Goal: Task Accomplishment & Management: Manage account settings

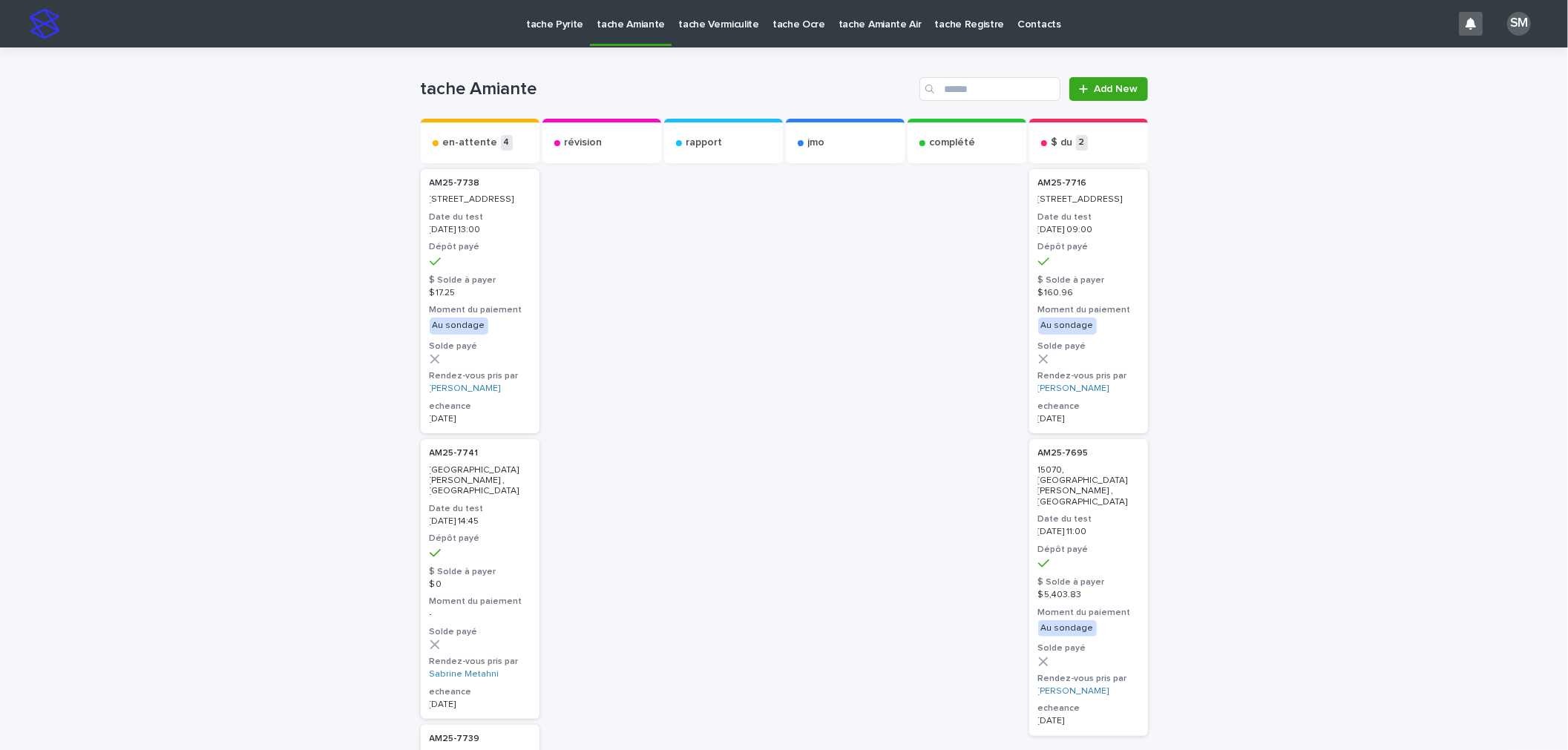
click at [532, 24] on p "tache Pyrite" at bounding box center [555, 16] width 57 height 31
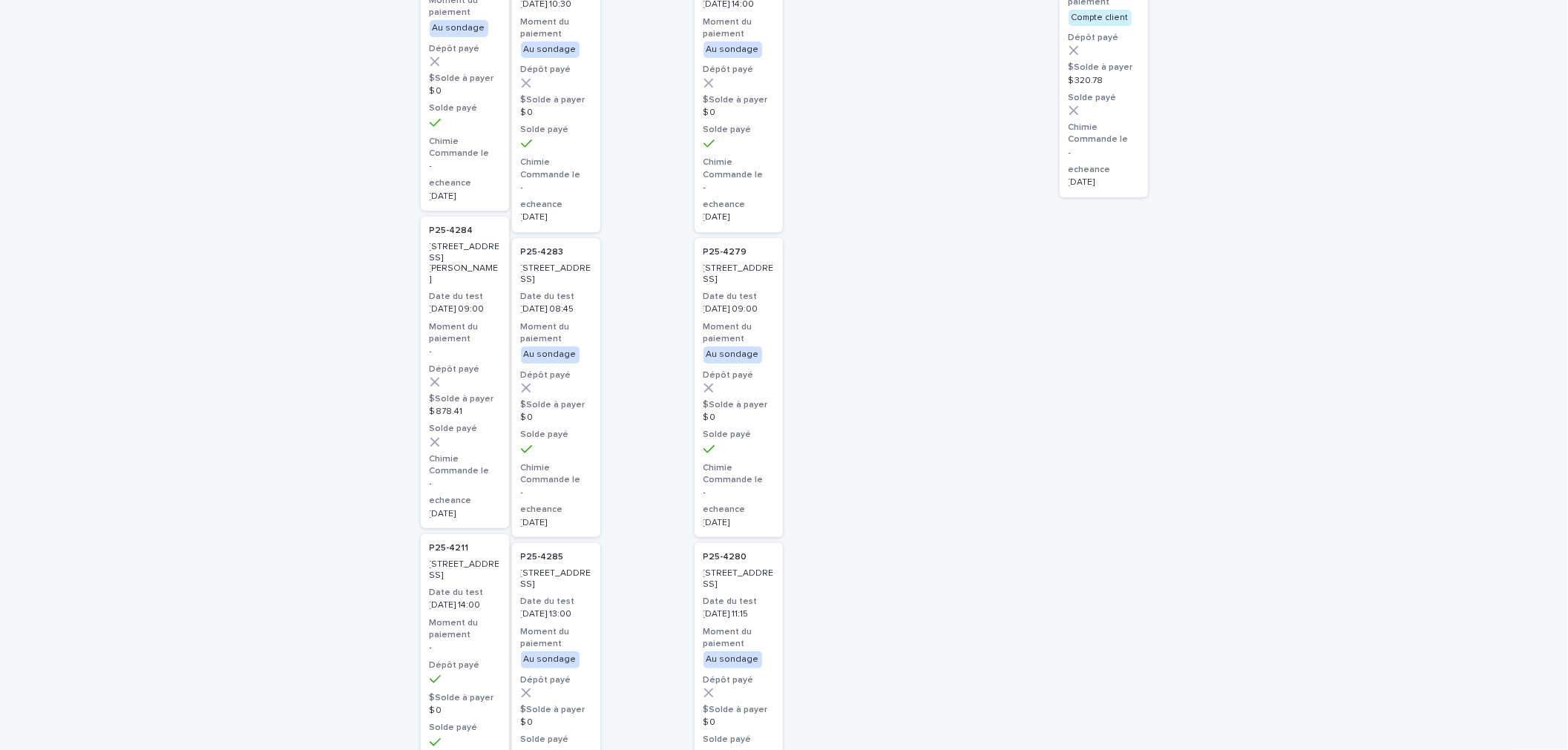
scroll to position [11, 0]
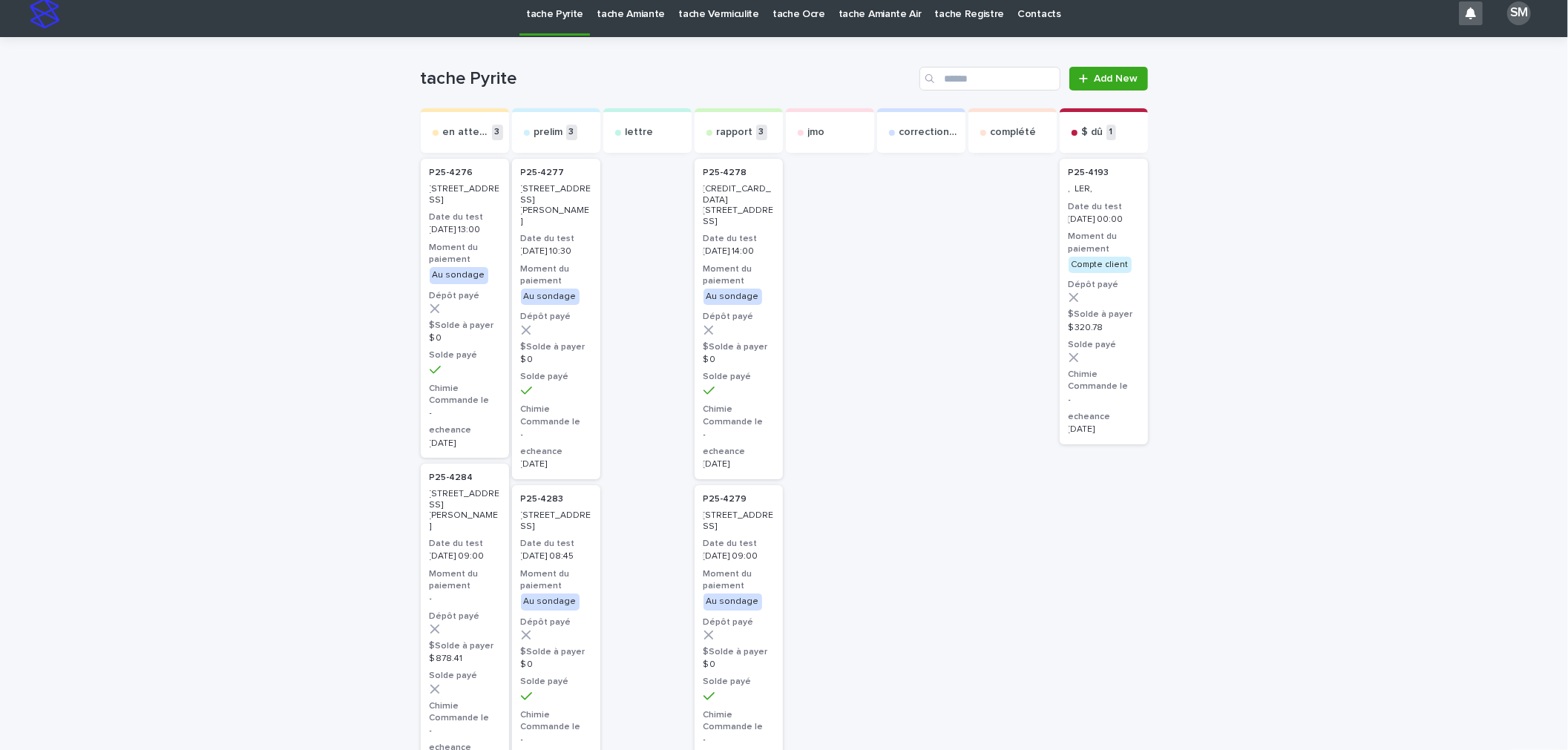
click at [613, 20] on p "tache Amiante" at bounding box center [631, 5] width 68 height 31
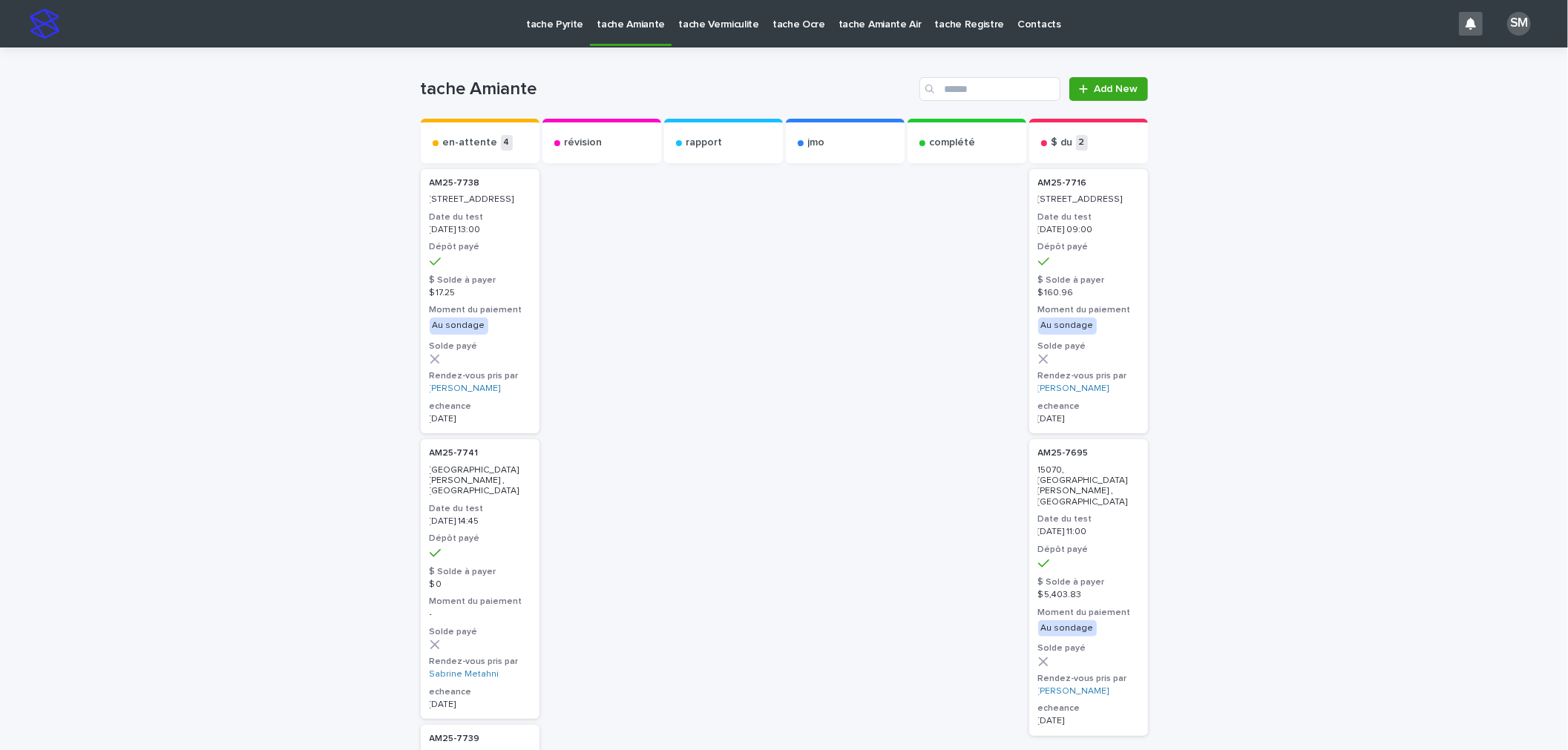
click at [681, 30] on p "tache Vermiculite" at bounding box center [718, 16] width 81 height 31
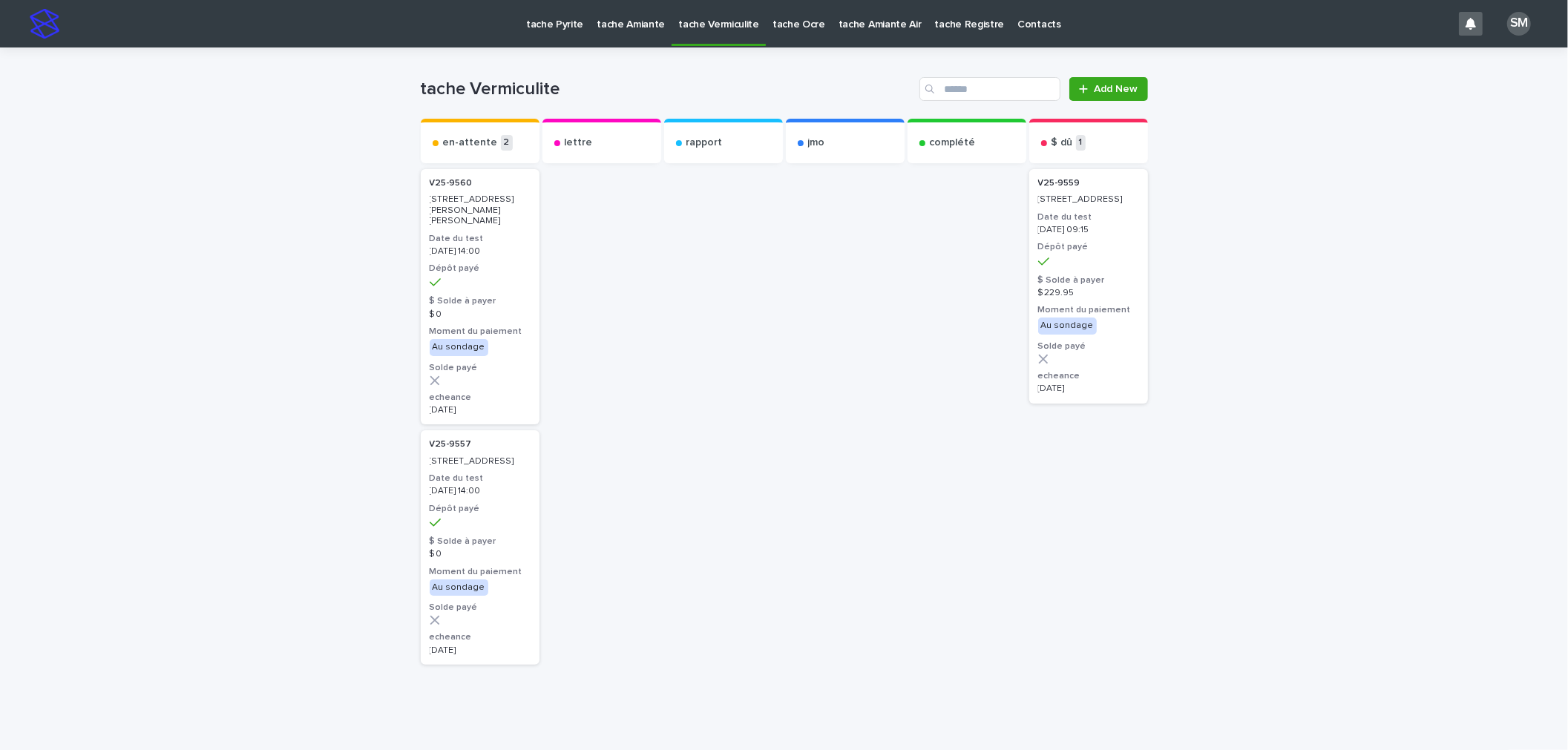
click at [549, 25] on p "tache Pyrite" at bounding box center [555, 16] width 57 height 31
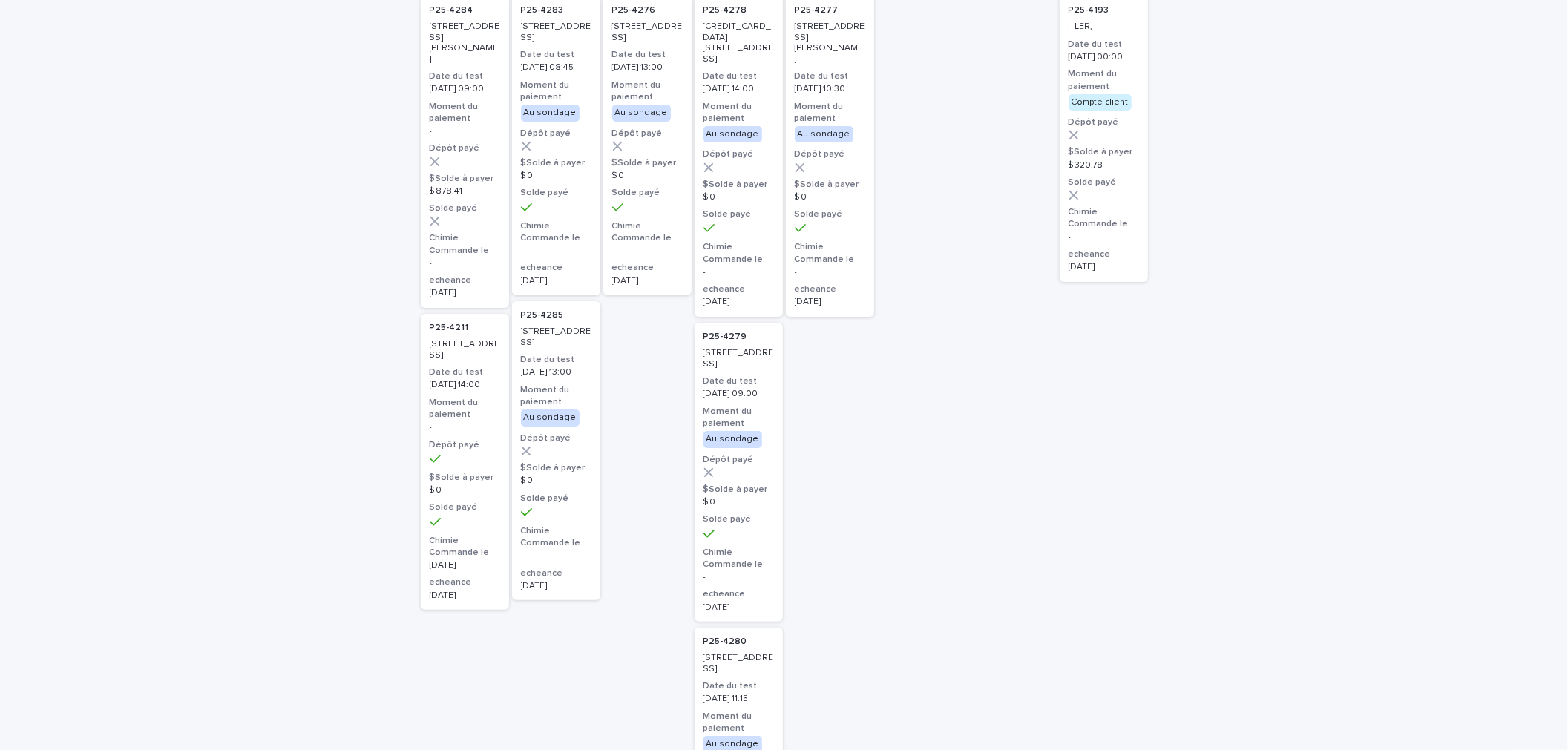
scroll to position [82, 0]
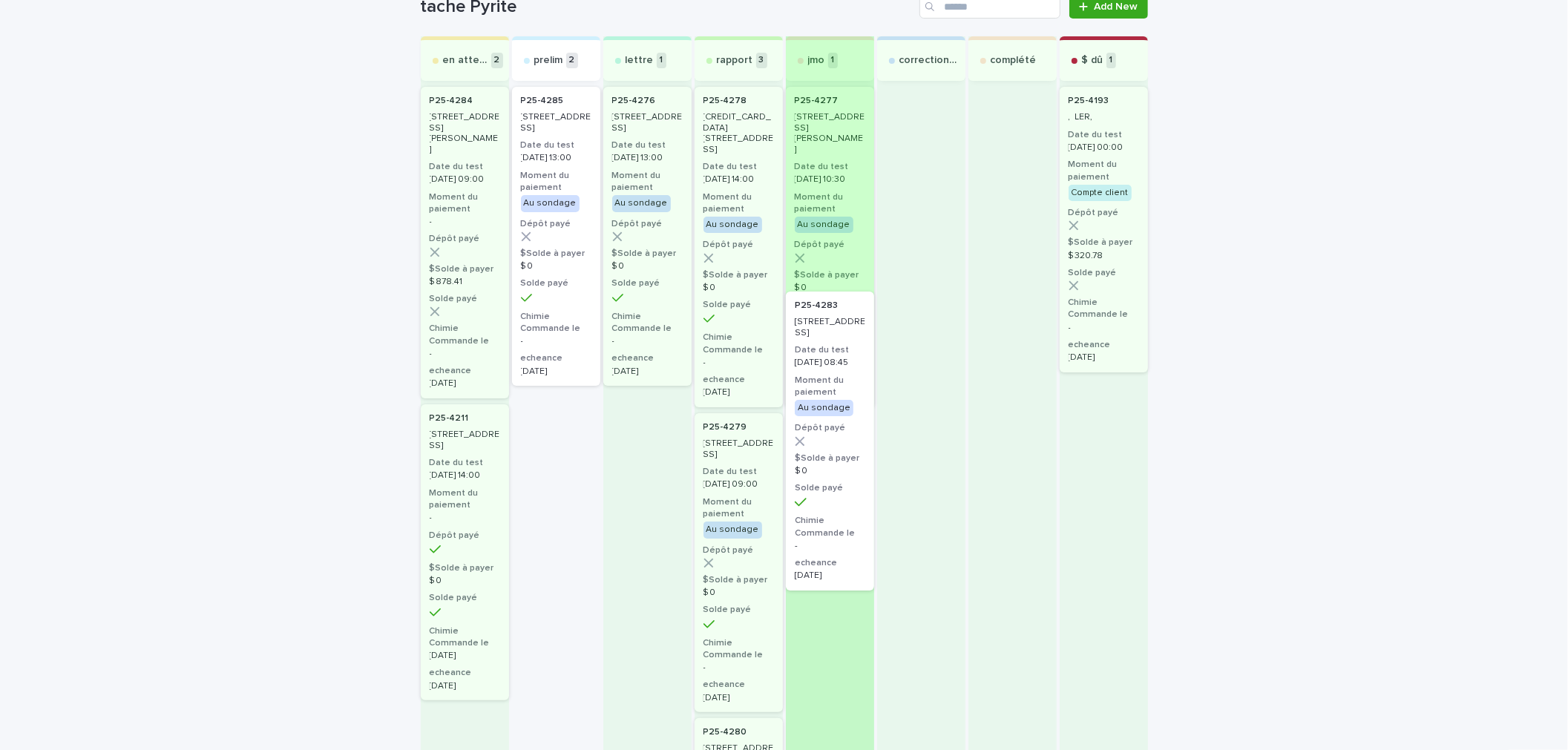
drag, startPoint x: 543, startPoint y: 269, endPoint x: 828, endPoint y: 478, distance: 353.4
click at [828, 478] on div "en attente 2 P25-4284 6130-6136, rue Gérin-Lajoie, Montréal Date du test 2025-0…" at bounding box center [784, 566] width 727 height 1061
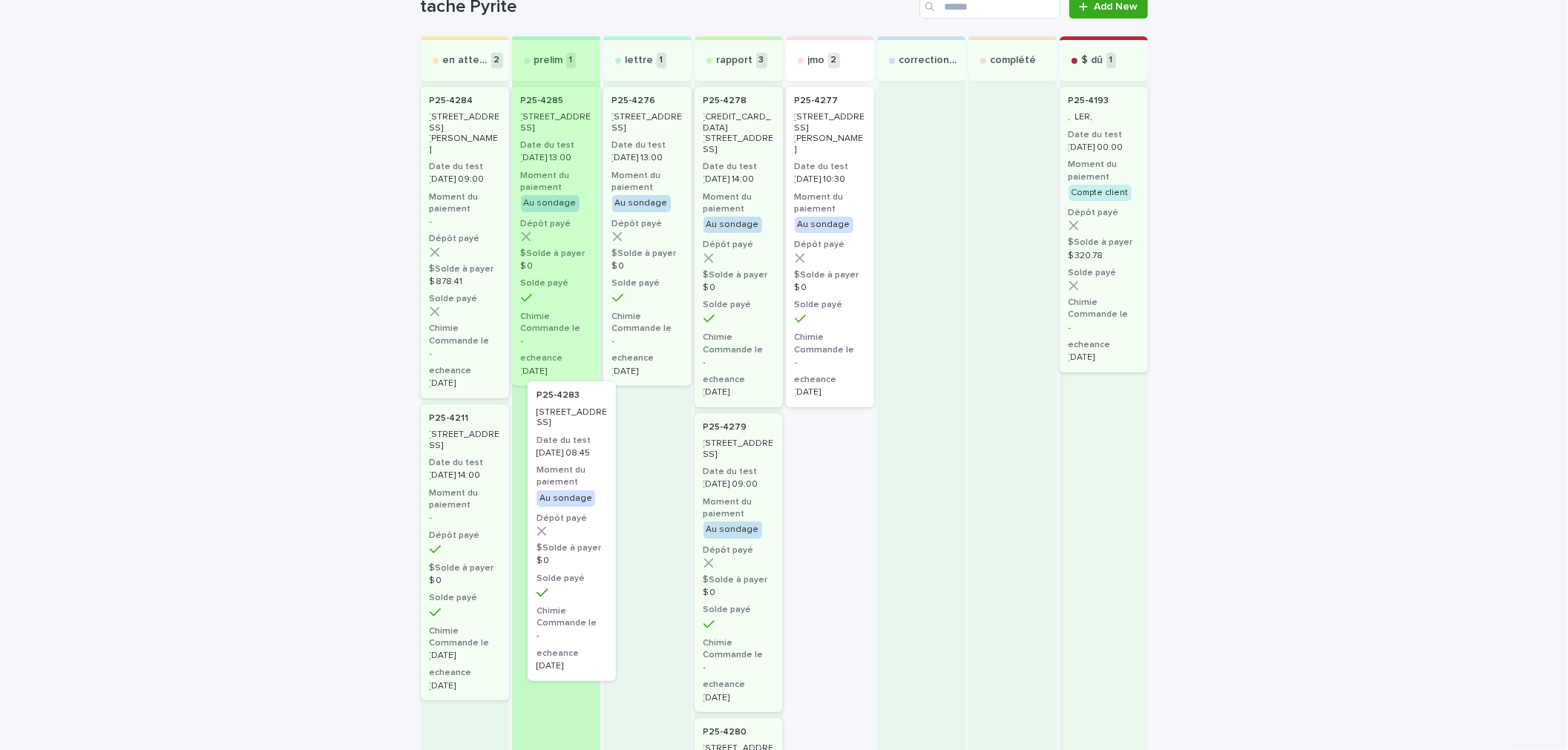
drag, startPoint x: 832, startPoint y: 495, endPoint x: 574, endPoint y: 464, distance: 259.9
click at [574, 464] on div "en attente 2 P25-4284 6130-6136, rue Gérin-Lajoie, Montréal Date du test 2025-0…" at bounding box center [784, 566] width 727 height 1061
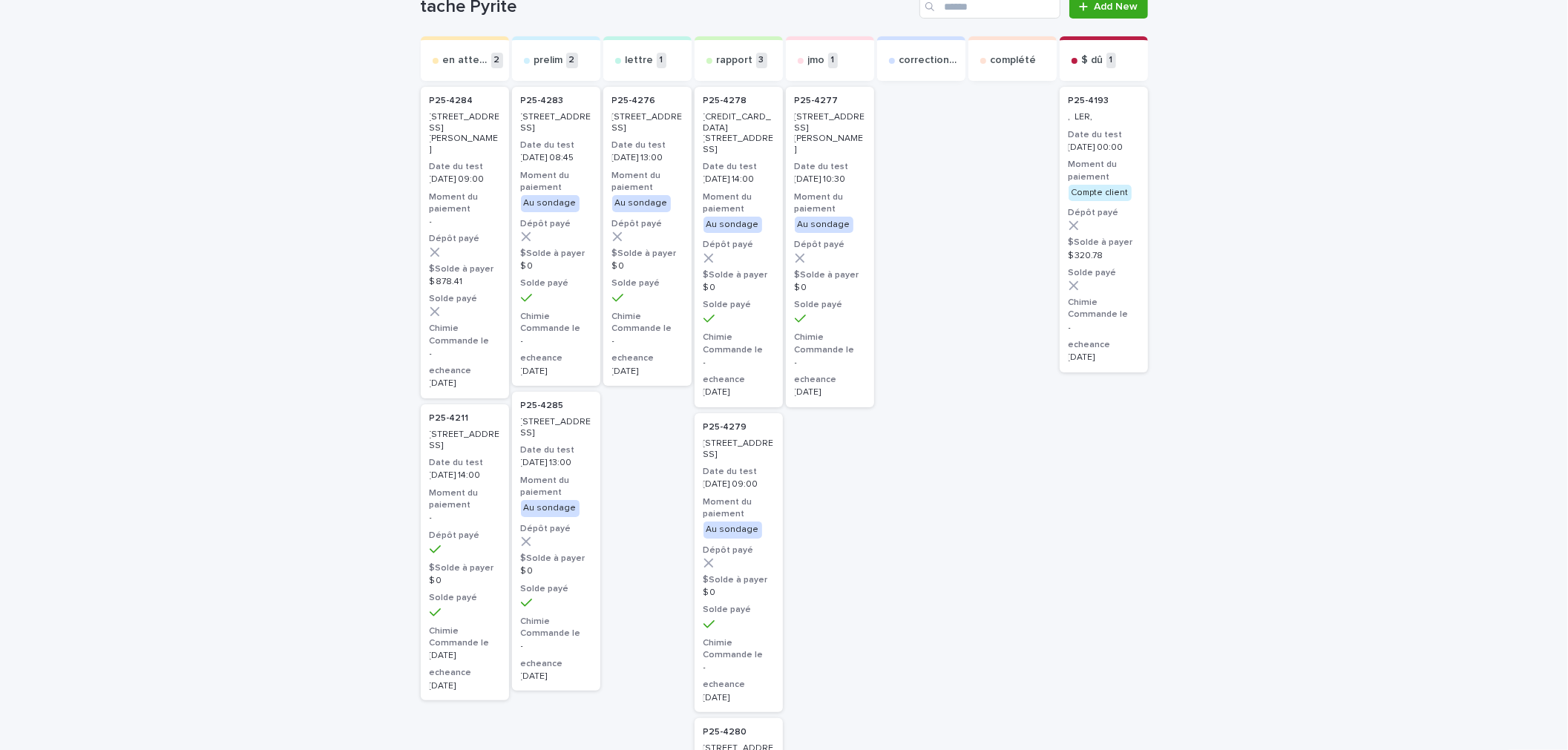
click at [536, 293] on div "P25-4283 1018, rue des Grands-Ducs, Longueuil Date du test 2025-08-20 08:45 Mom…" at bounding box center [556, 236] width 89 height 299
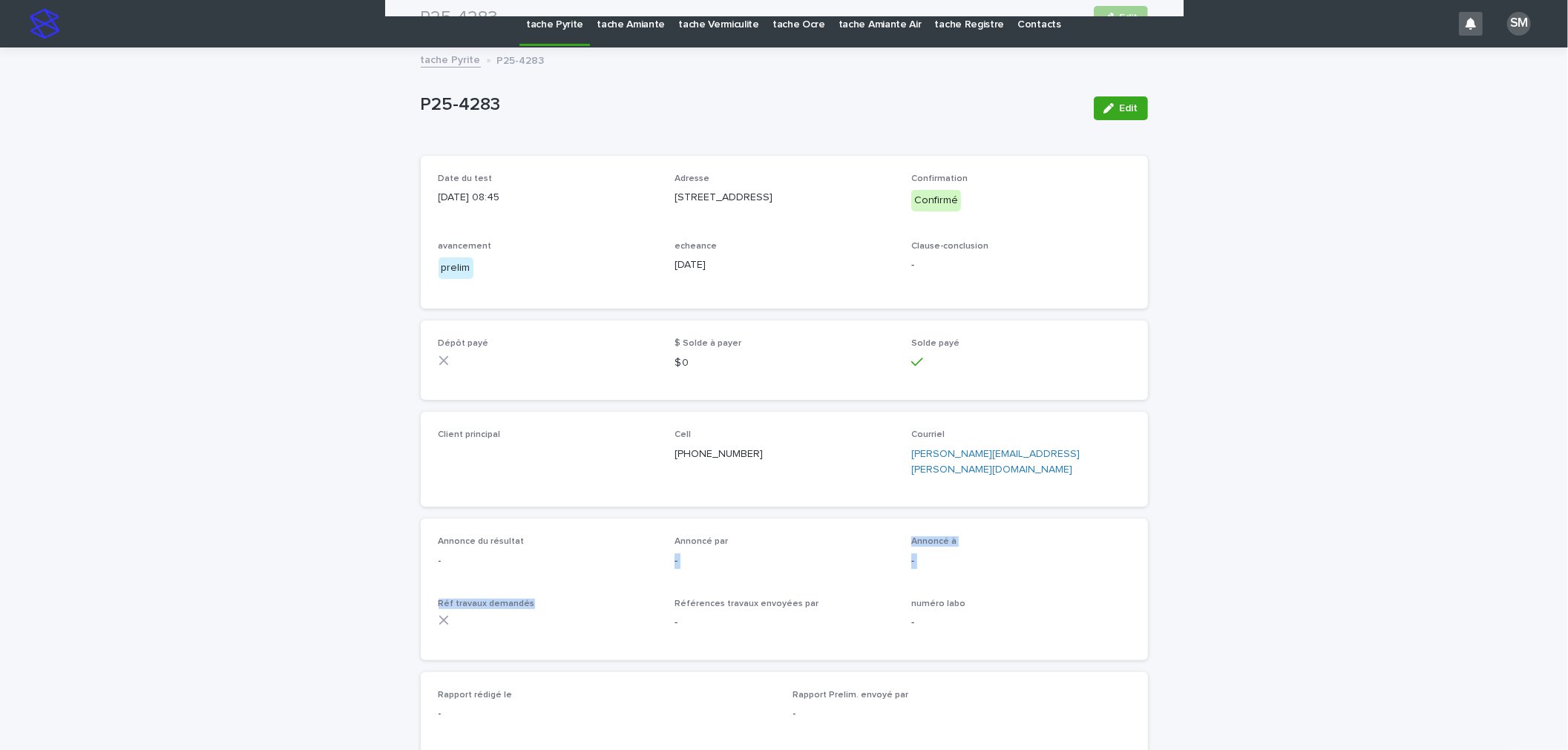
click at [825, 518] on div "Annonce du résultat - Annoncé par - Annoncé à - Réf travaux demandés Références…" at bounding box center [784, 589] width 727 height 141
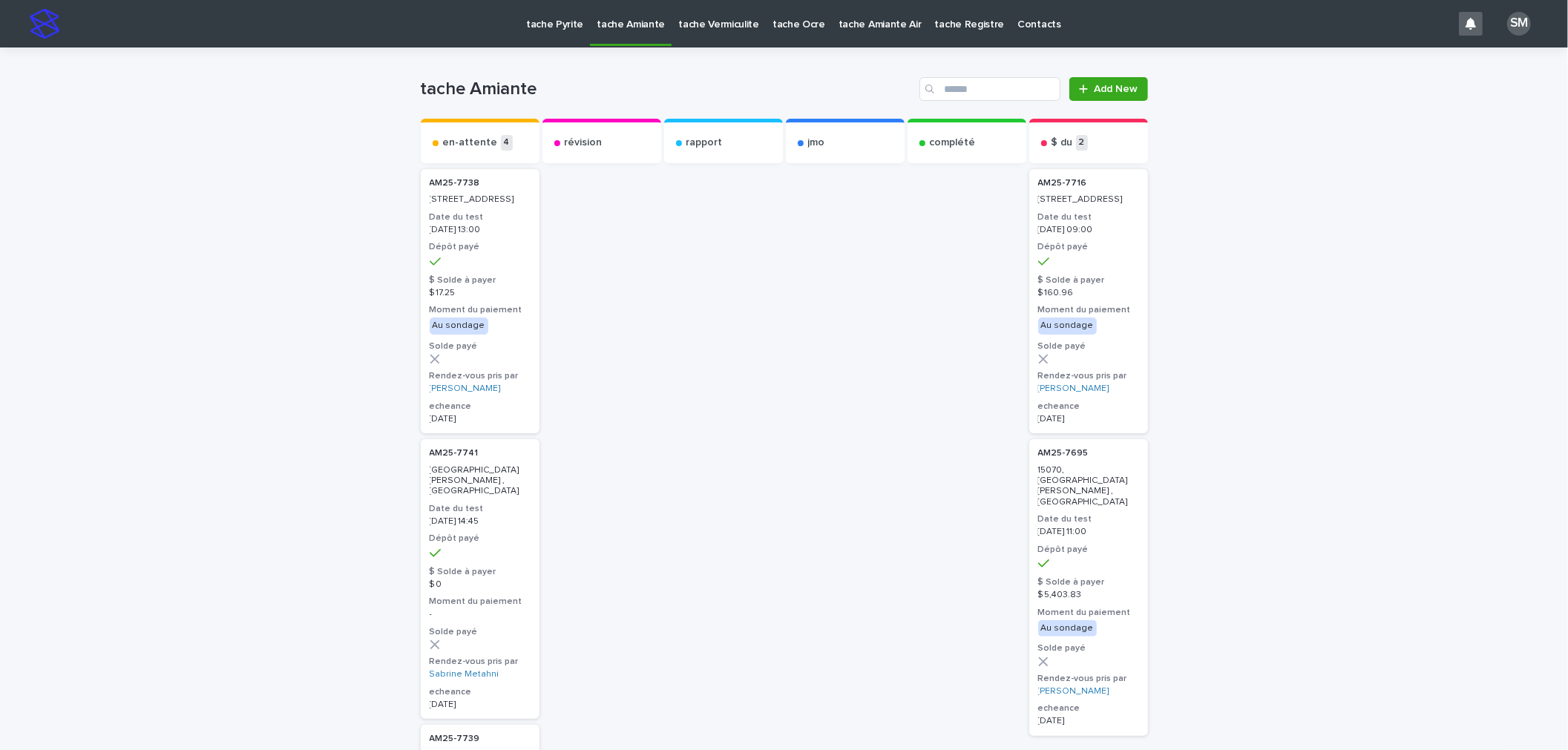
click at [554, 25] on p "tache Pyrite" at bounding box center [555, 16] width 57 height 31
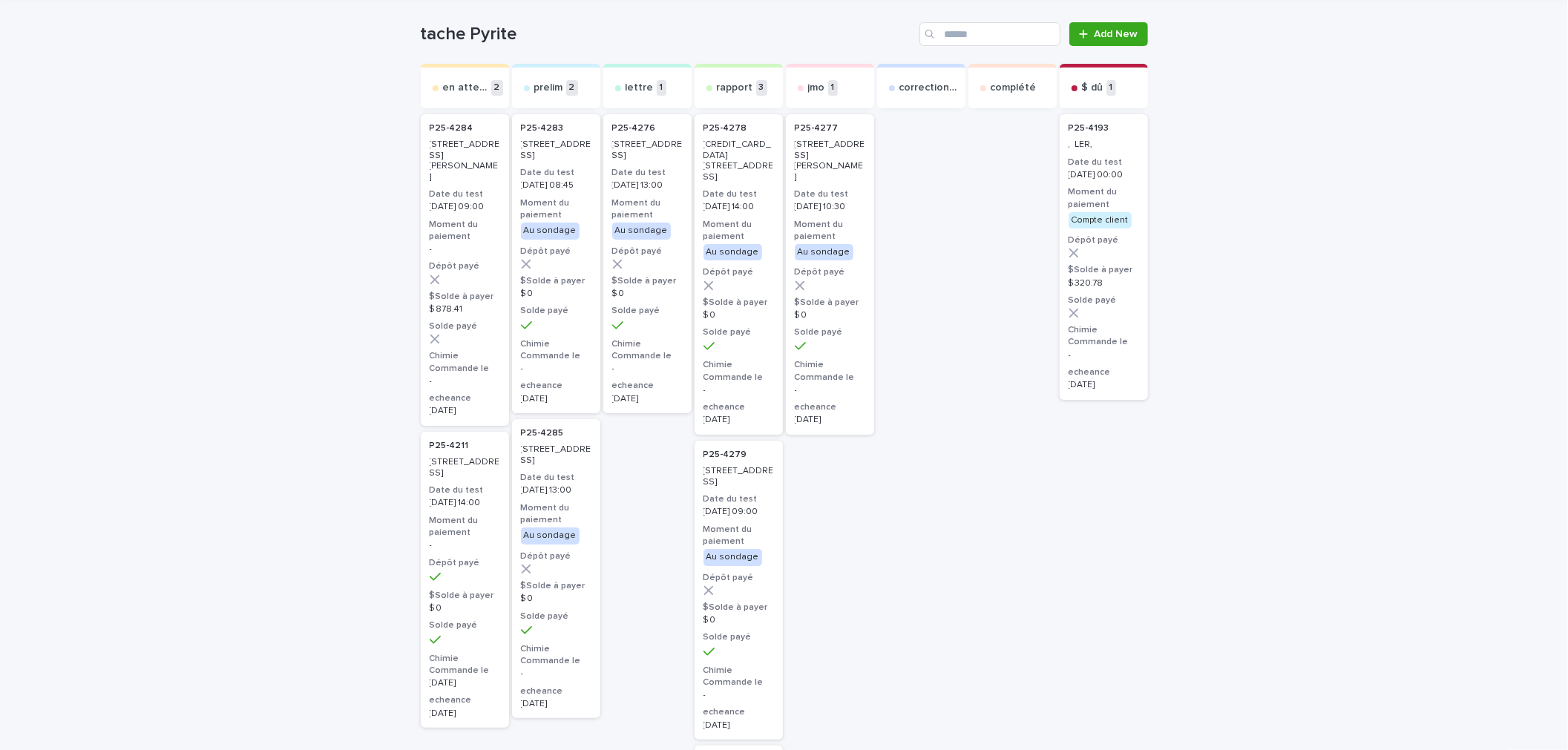
scroll to position [82, 0]
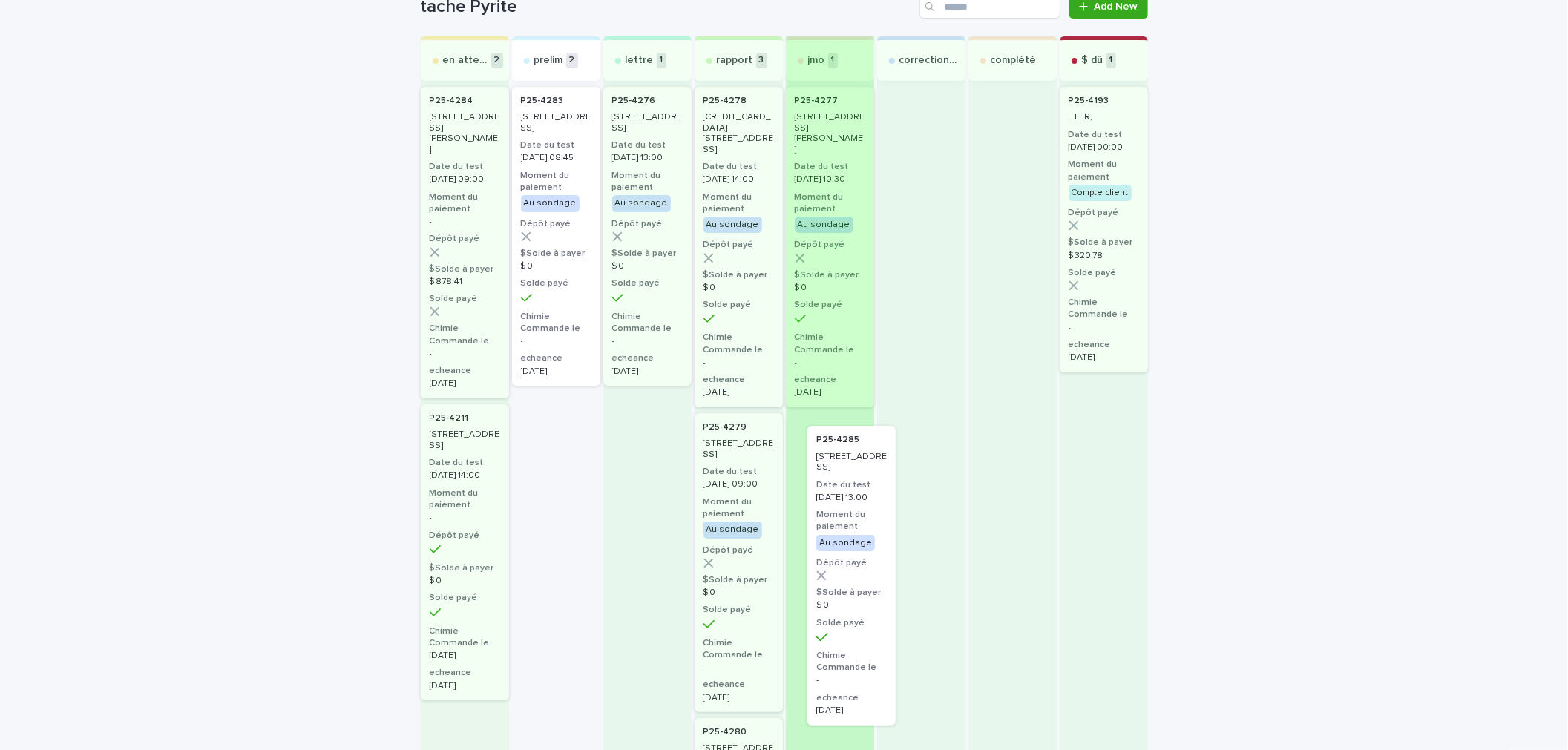
drag, startPoint x: 531, startPoint y: 497, endPoint x: 833, endPoint y: 510, distance: 302.3
click at [833, 510] on div "en attente 2 P25-4284 6130-6136, rue Gérin-Lajoie, Montréal Date du test 2025-0…" at bounding box center [784, 566] width 727 height 1061
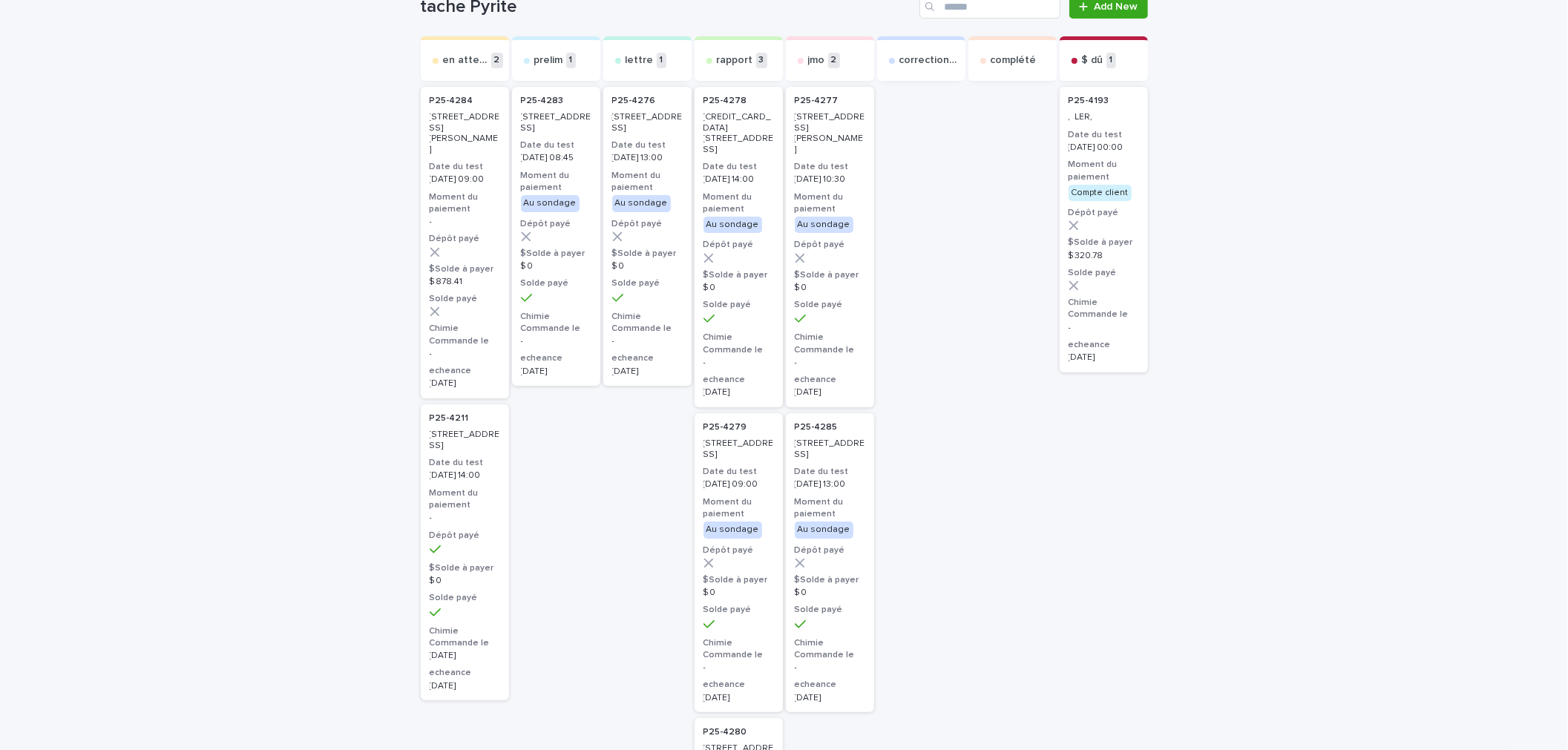
click at [822, 517] on h3 "Moment du paiement" at bounding box center [830, 507] width 71 height 24
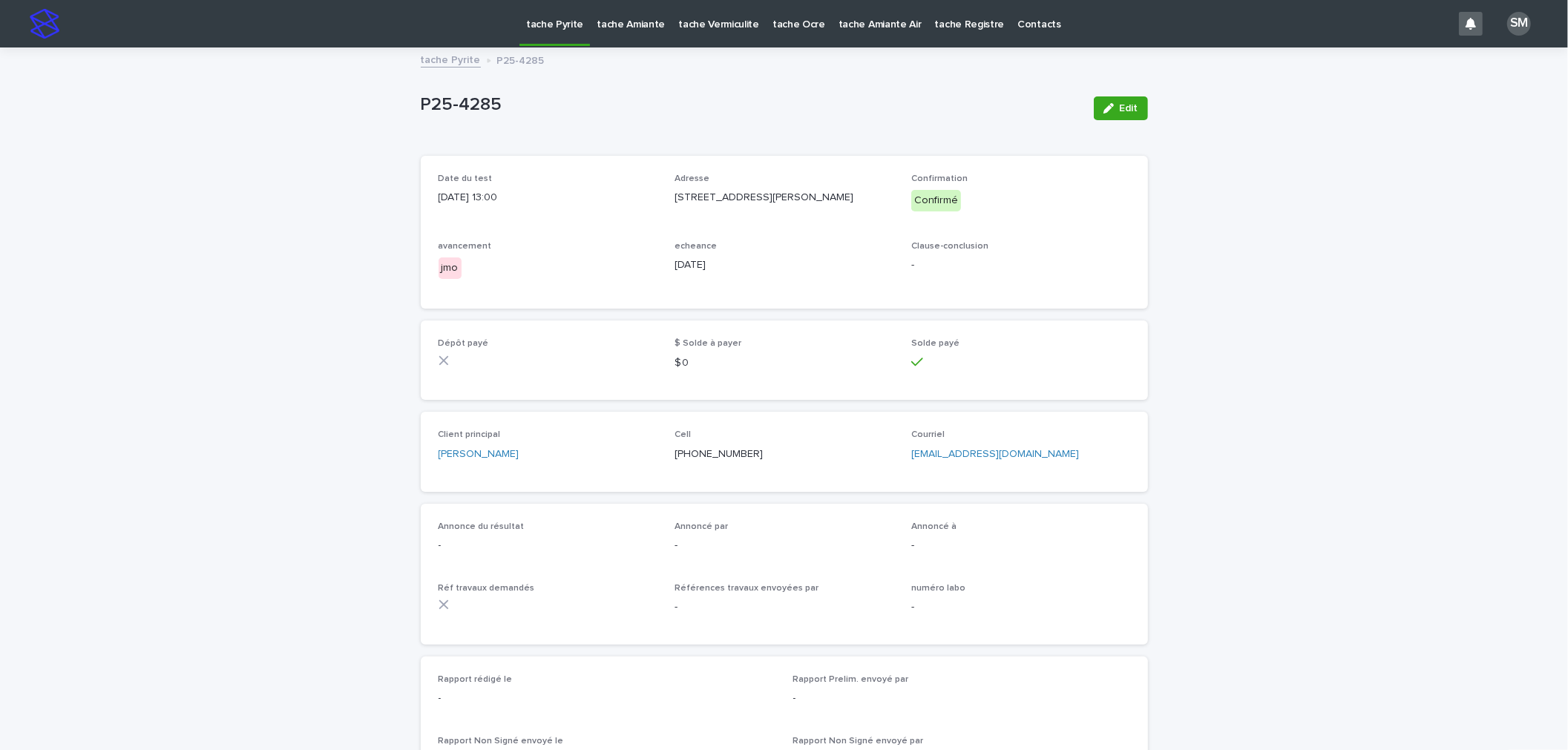
drag, startPoint x: 1111, startPoint y: 108, endPoint x: 1047, endPoint y: 475, distance: 372.5
click at [1111, 108] on div "button" at bounding box center [1112, 108] width 16 height 11
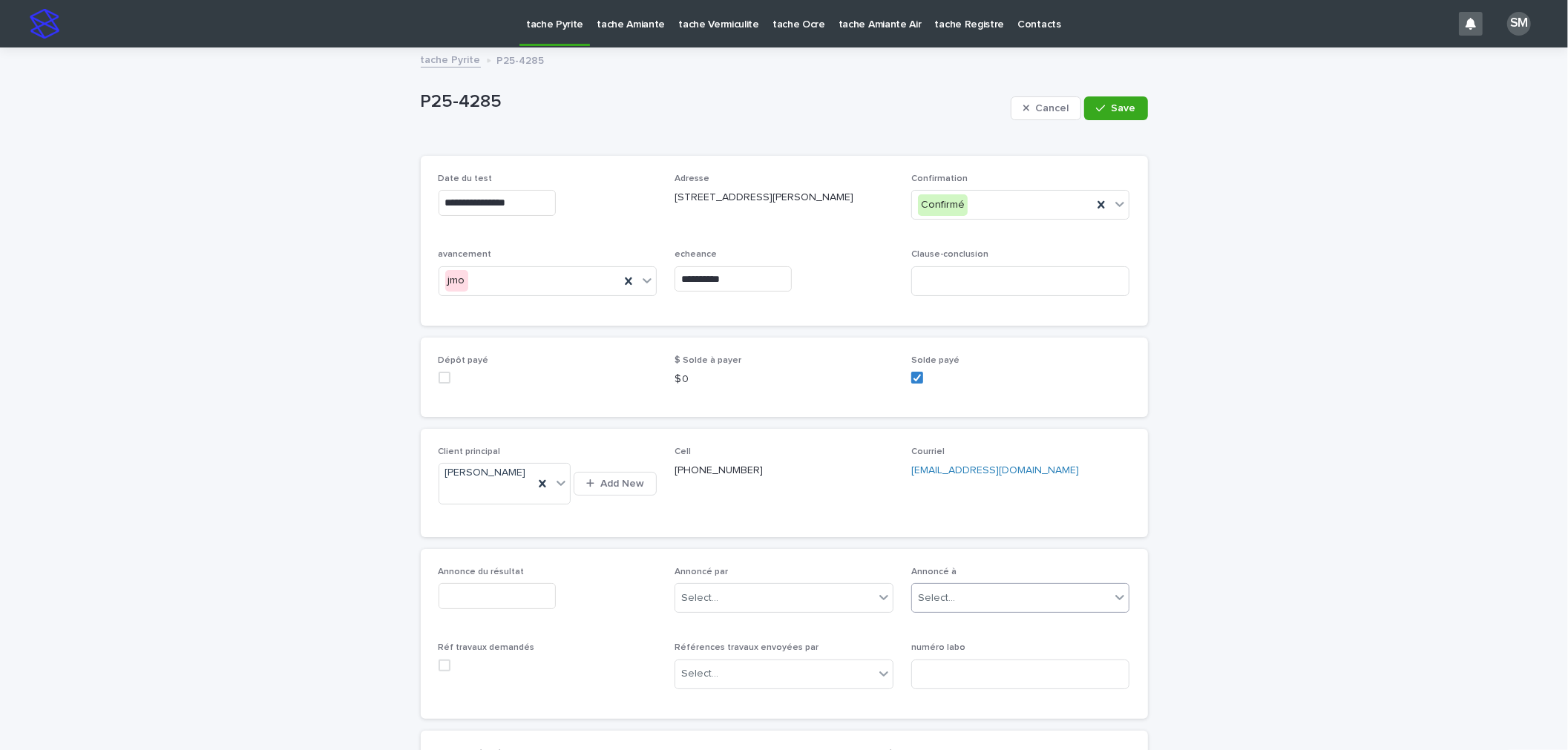
click at [953, 602] on div "Select..." at bounding box center [1011, 598] width 199 height 25
click at [1147, 505] on div "**********" at bounding box center [784, 643] width 742 height 1188
click at [981, 661] on div "numéro labo" at bounding box center [1020, 671] width 219 height 58
click at [973, 680] on input at bounding box center [1020, 674] width 219 height 30
type input "*****"
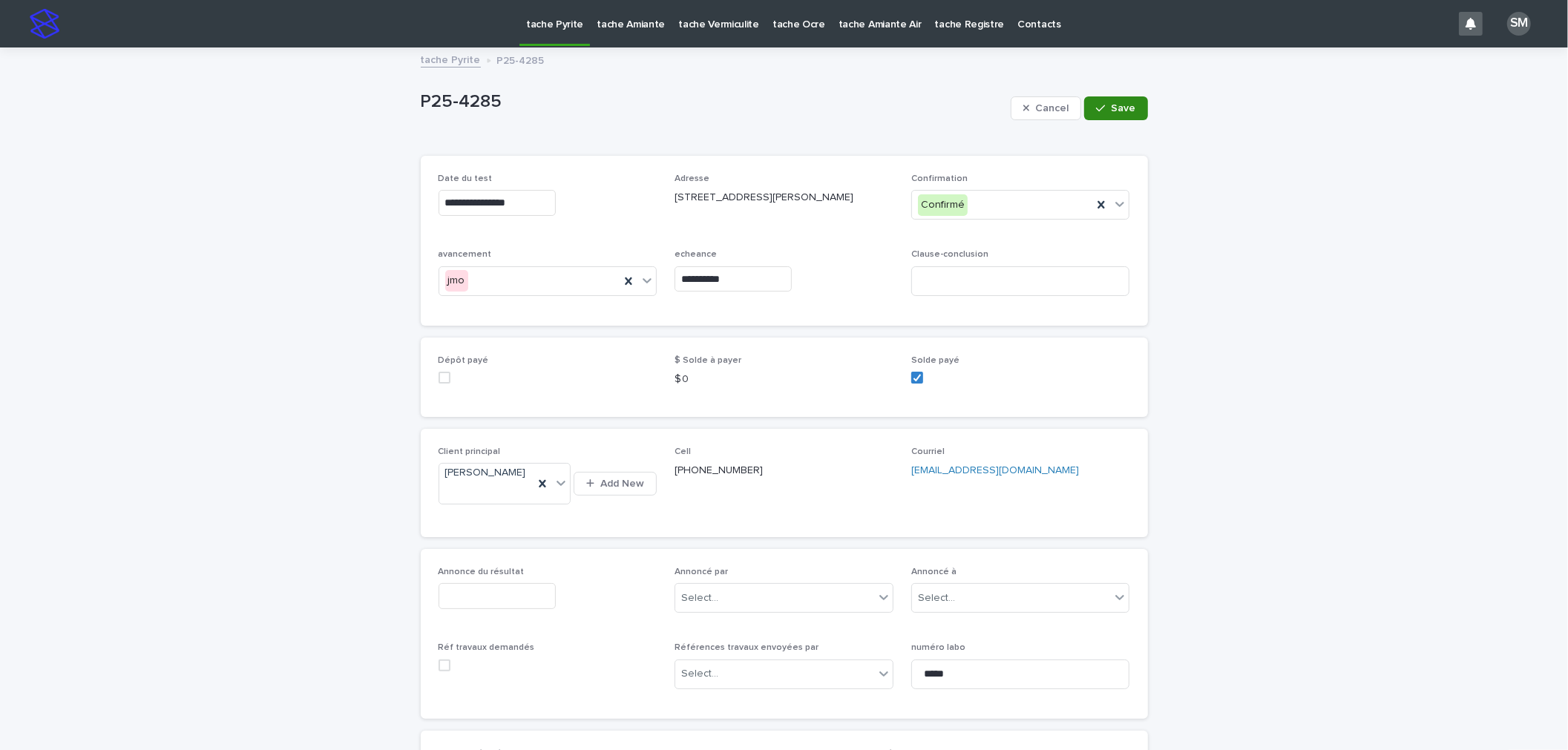
click at [1105, 111] on div "button" at bounding box center [1103, 108] width 15 height 11
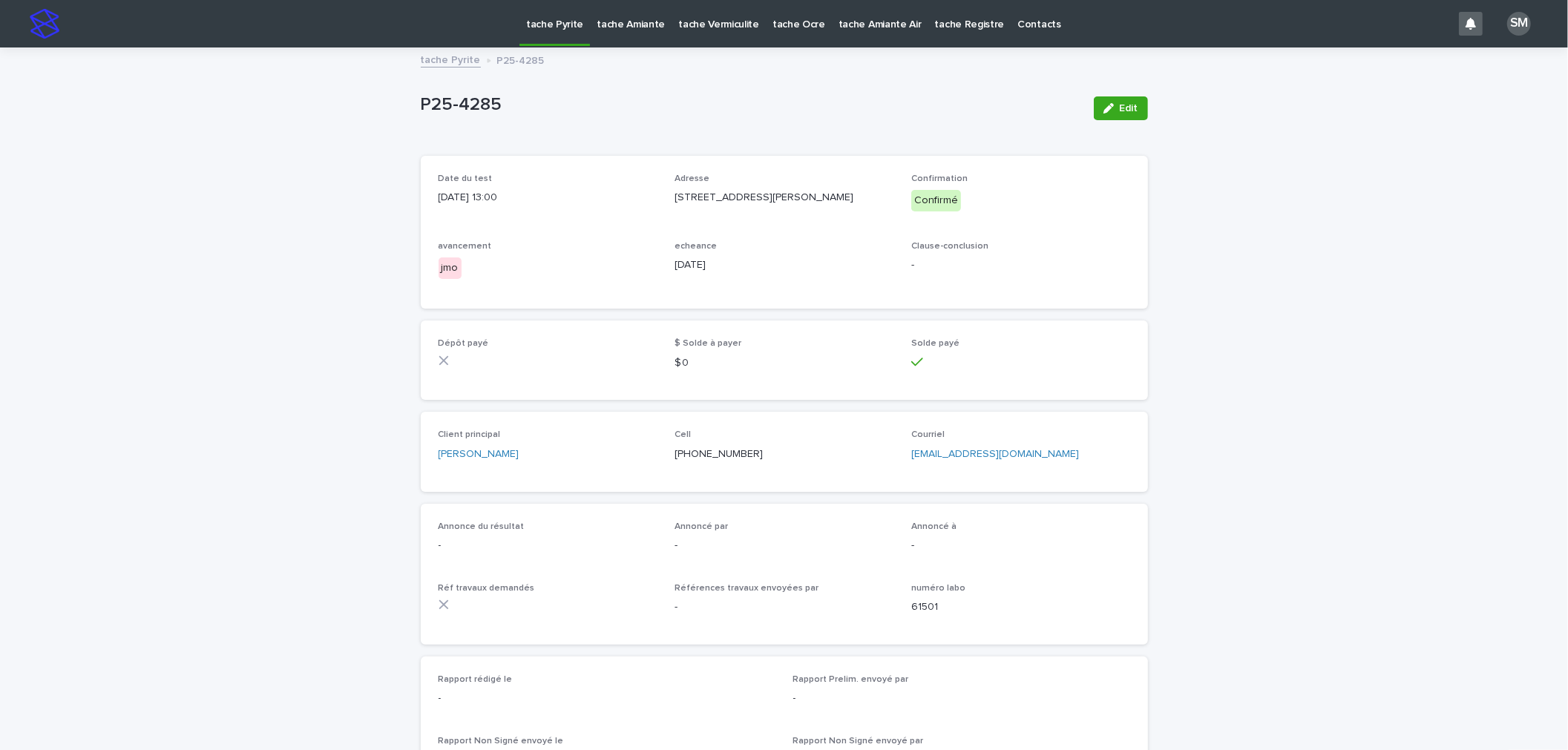
click at [431, 60] on link "tache Pyrite" at bounding box center [450, 59] width 60 height 17
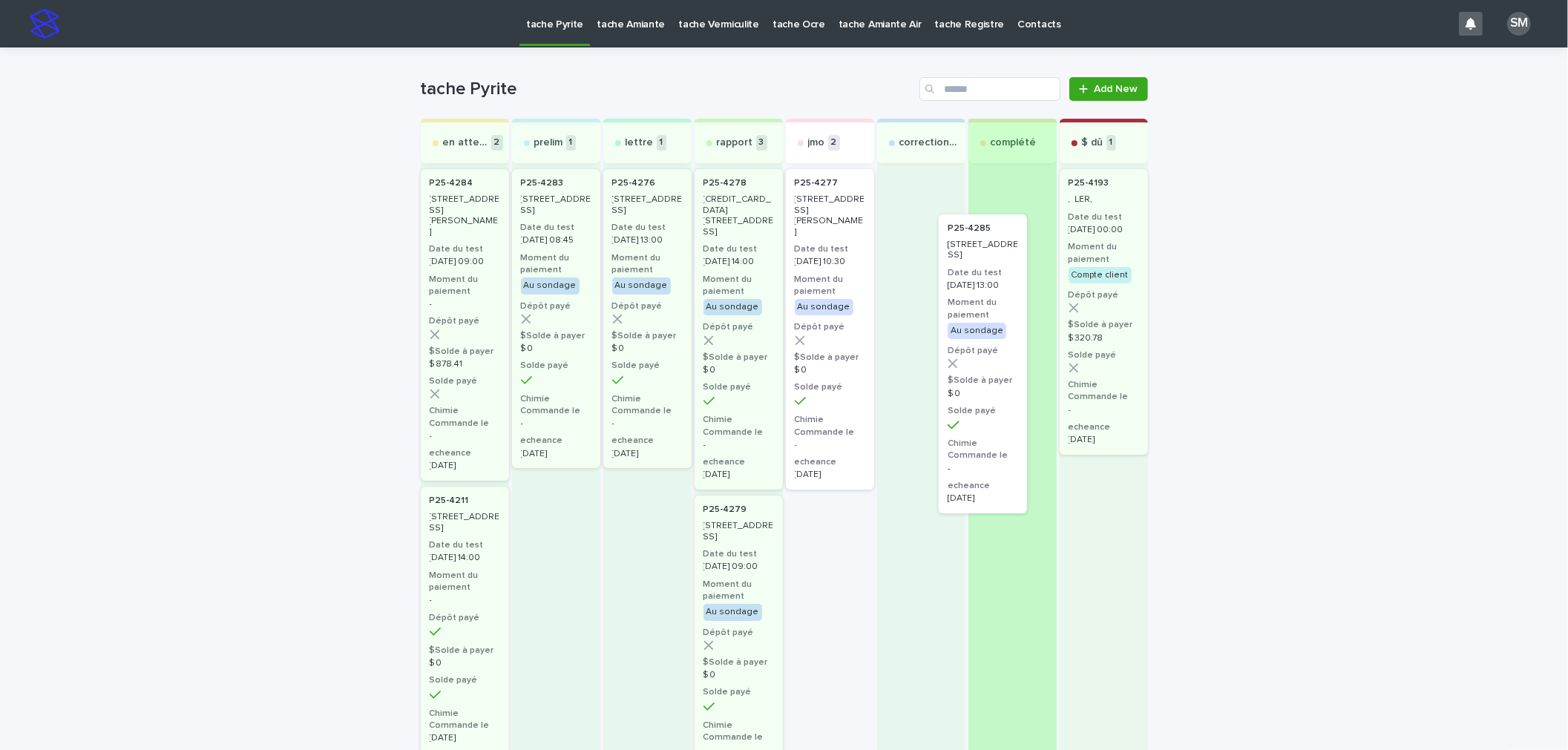
drag, startPoint x: 814, startPoint y: 584, endPoint x: 975, endPoint y: 296, distance: 329.9
click at [975, 296] on div "en attente 2 P25-4284 6130-6136, rue Gérin-Lajoie, Montréal Date du test 2025-0…" at bounding box center [784, 649] width 727 height 1061
